Goal: Transaction & Acquisition: Subscribe to service/newsletter

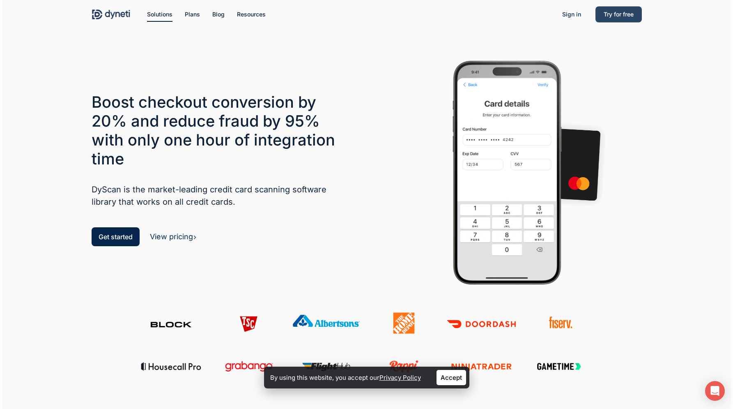
click at [619, 17] on span "Try for free" at bounding box center [619, 14] width 30 height 7
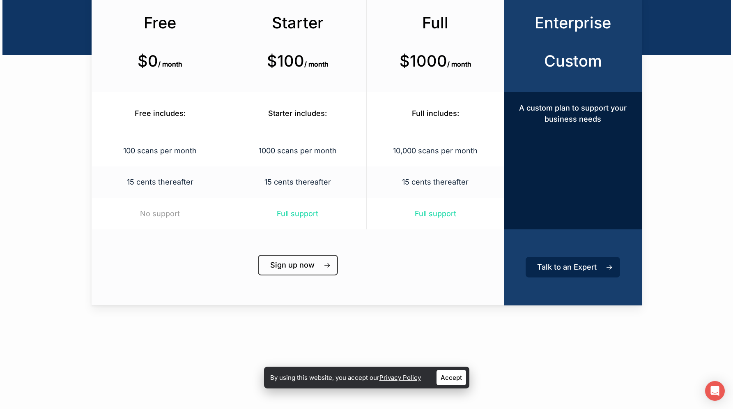
scroll to position [190, 0]
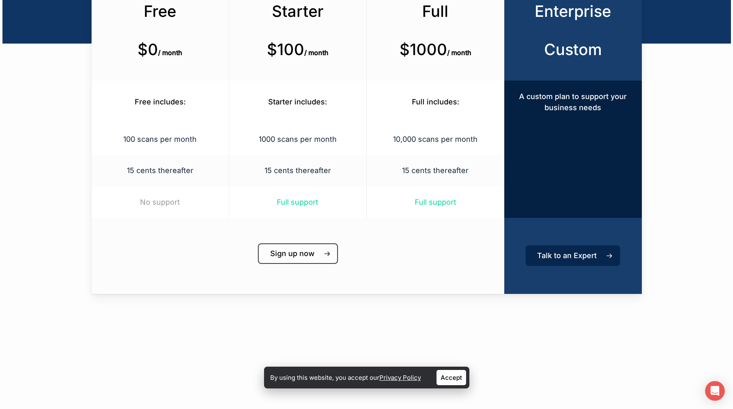
click at [184, 110] on div "Free includes:" at bounding box center [160, 102] width 137 height 43
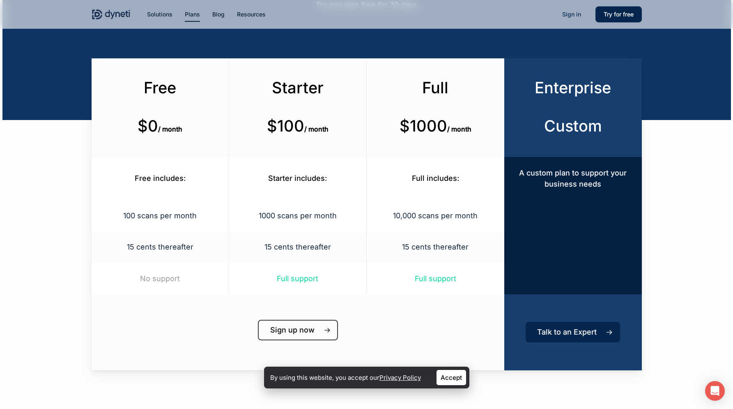
scroll to position [113, 0]
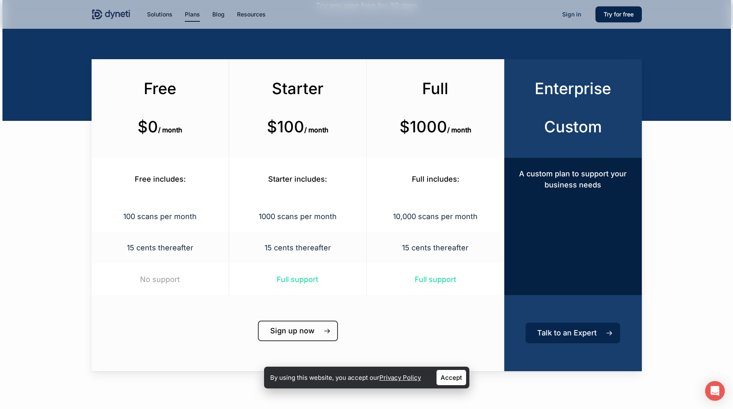
click at [164, 96] on span "Free" at bounding box center [160, 88] width 32 height 19
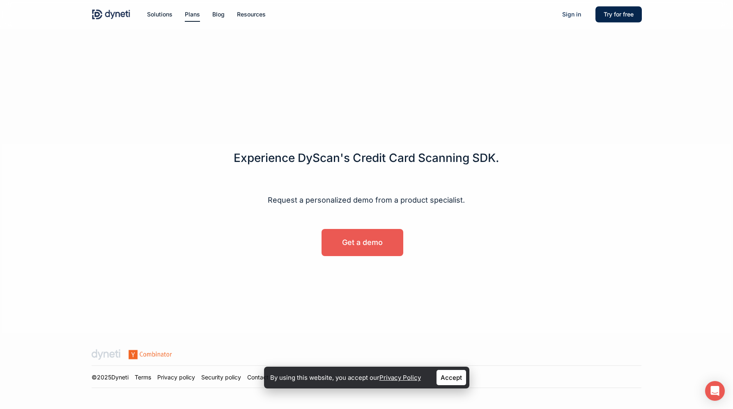
scroll to position [500, 0]
click at [388, 242] on link "Get a demo" at bounding box center [363, 242] width 82 height 27
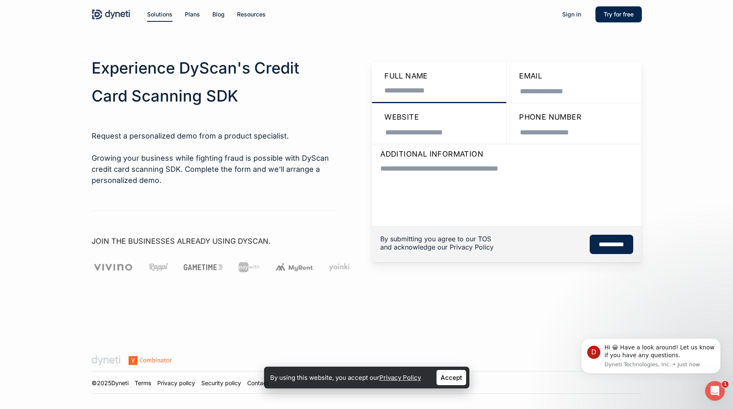
click at [414, 87] on input "Contact form" at bounding box center [439, 90] width 118 height 18
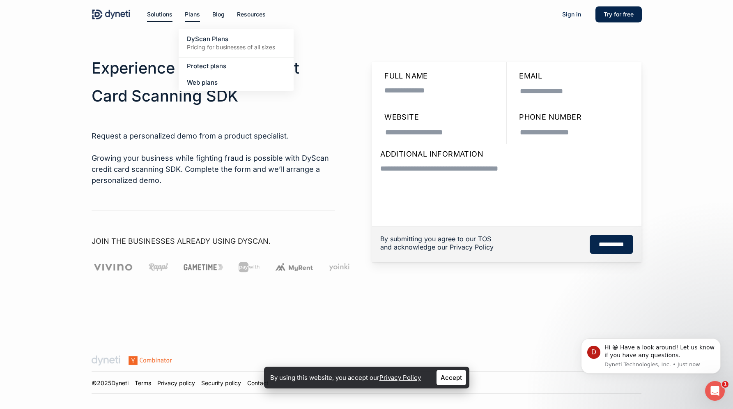
click at [187, 19] on li "Plans DyScan Plans Pricing for businesses of all sizes Protect plans Web plans" at bounding box center [193, 14] width 28 height 29
click at [110, 92] on h2 "Experience DyScan's Credit Card Scanning SDK" at bounding box center [214, 82] width 244 height 56
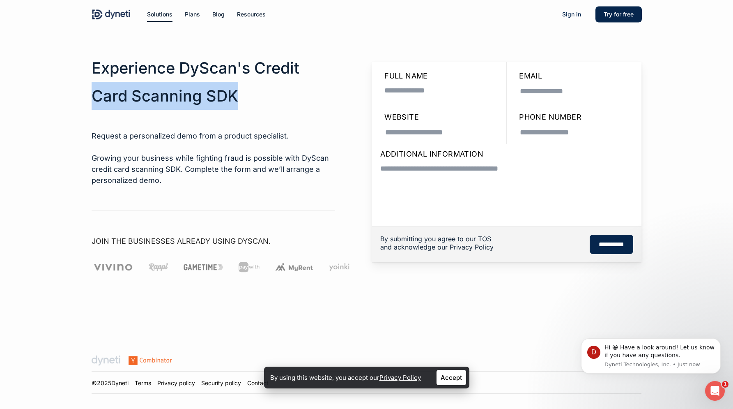
drag, startPoint x: 110, startPoint y: 92, endPoint x: 236, endPoint y: 92, distance: 125.7
click at [236, 92] on h2 "Experience DyScan's Credit Card Scanning SDK" at bounding box center [214, 82] width 244 height 56
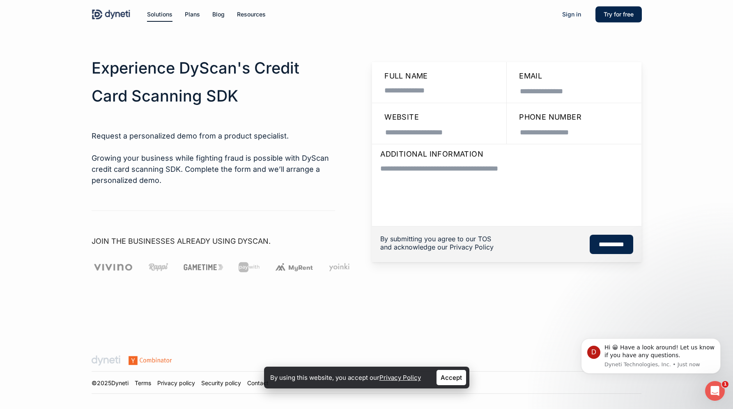
click at [263, 67] on h2 "Experience DyScan's Credit Card Scanning SDK" at bounding box center [214, 82] width 244 height 56
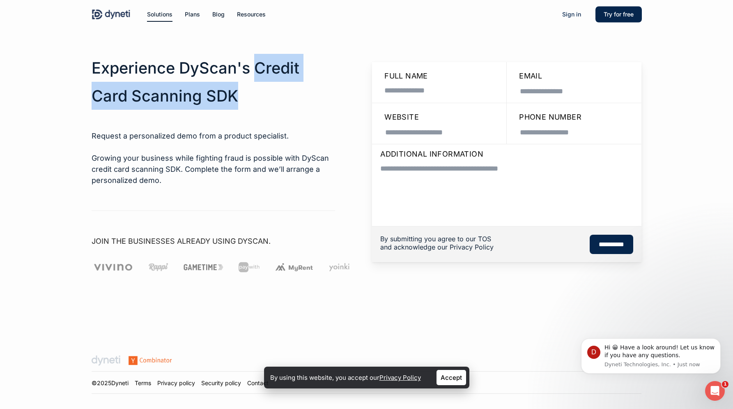
drag, startPoint x: 263, startPoint y: 67, endPoint x: 219, endPoint y: 96, distance: 53.1
click at [219, 96] on h2 "Experience DyScan's Credit Card Scanning SDK" at bounding box center [214, 82] width 244 height 56
copy h2 "Credit Card Scanning SDK"
